Goal: Find specific page/section: Find specific page/section

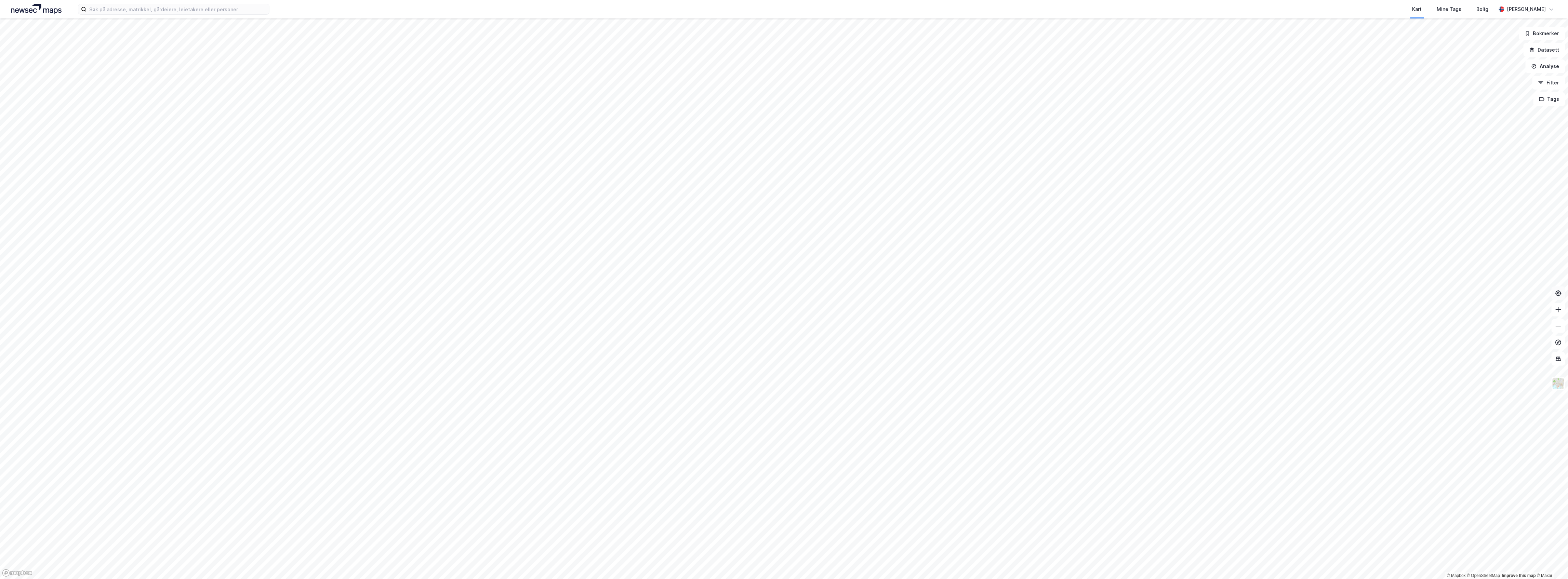
click at [1561, 297] on button at bounding box center [1558, 293] width 13 height 13
click at [750, 578] on html "Kart Mine Tags Bolig [PERSON_NAME] © Mapbox © OpenStreetMap Improve this map © …" at bounding box center [784, 290] width 1568 height 579
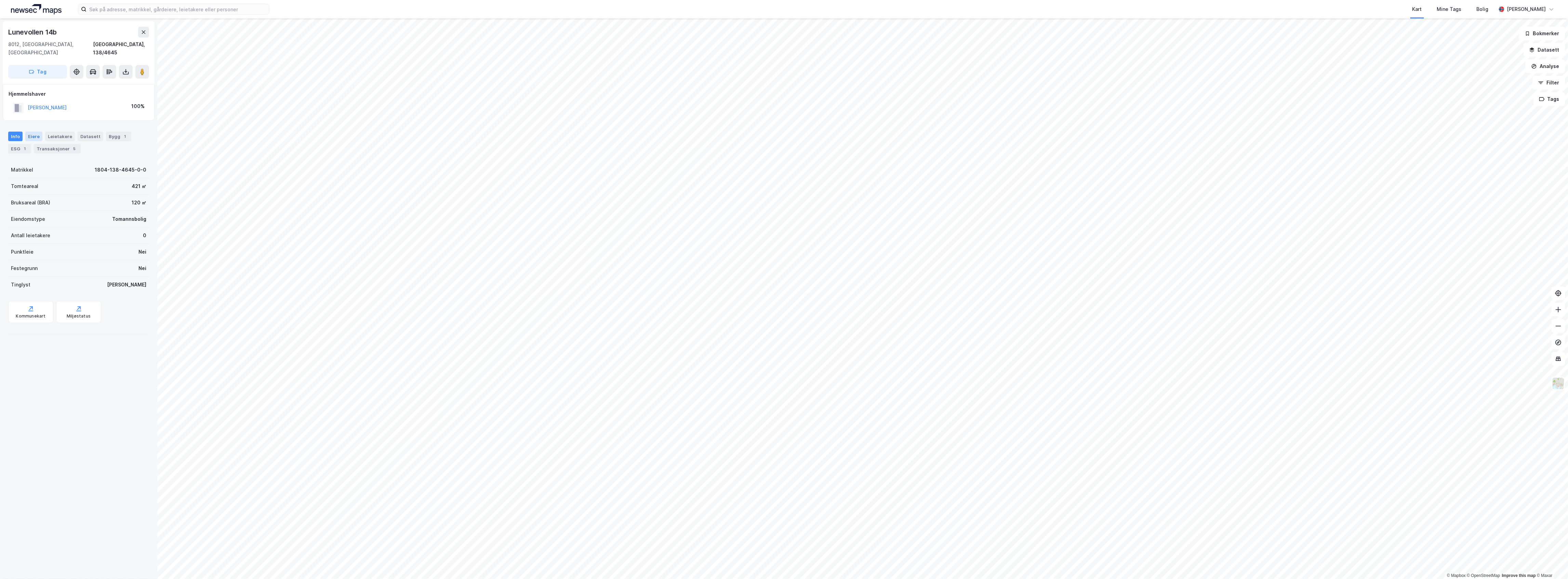
click at [35, 131] on div "Eiere" at bounding box center [34, 136] width 17 height 10
click at [100, 131] on div "Info [PERSON_NAME] Datasett Bygg 1 ESG 1 Transaksjoner 5" at bounding box center [78, 142] width 141 height 22
click at [114, 131] on div "Bygg 1" at bounding box center [119, 136] width 26 height 10
click at [135, 211] on icon at bounding box center [138, 213] width 5 height 5
